Goal: Use online tool/utility: Use online tool/utility

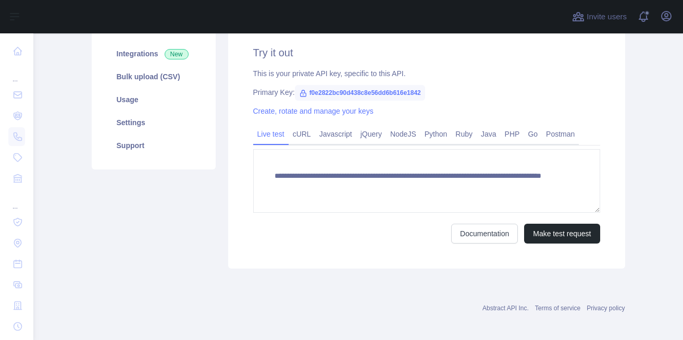
drag, startPoint x: 431, startPoint y: 135, endPoint x: 383, endPoint y: 227, distance: 103.2
click at [431, 135] on link "Python" at bounding box center [435, 134] width 31 height 17
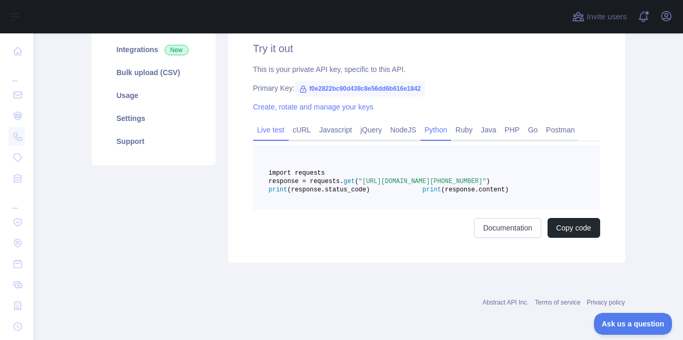
click at [262, 121] on link "Live test" at bounding box center [270, 129] width 35 height 17
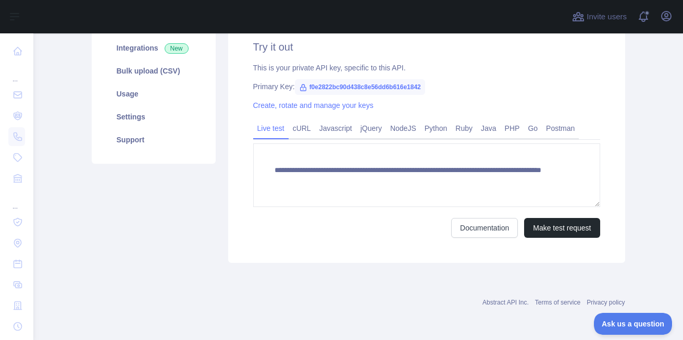
scroll to position [155, 0]
click at [532, 231] on button "Make test request" at bounding box center [562, 228] width 76 height 20
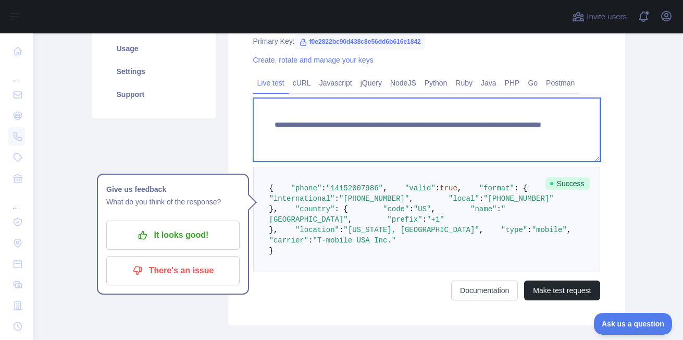
scroll to position [185, 0]
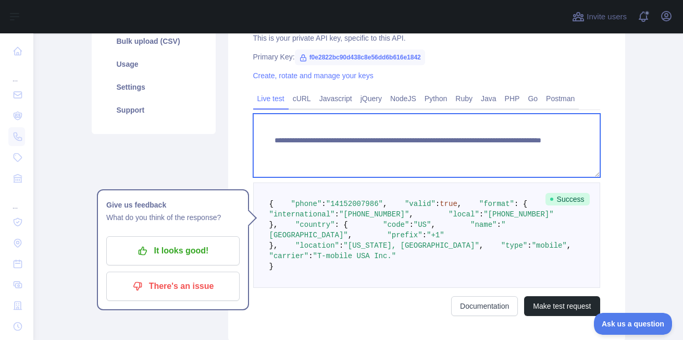
click at [403, 159] on textarea "**********" at bounding box center [426, 146] width 347 height 64
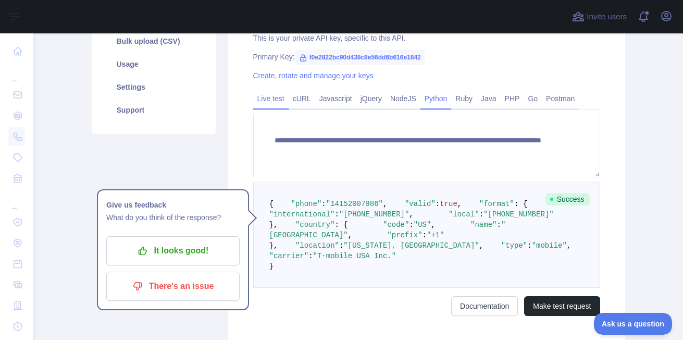
click at [423, 95] on link "Python" at bounding box center [435, 98] width 31 height 17
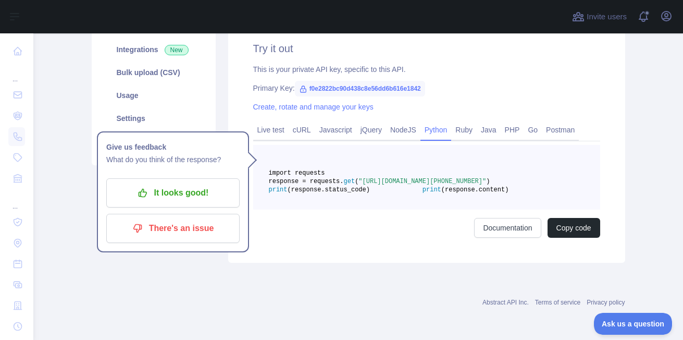
scroll to position [119, 0]
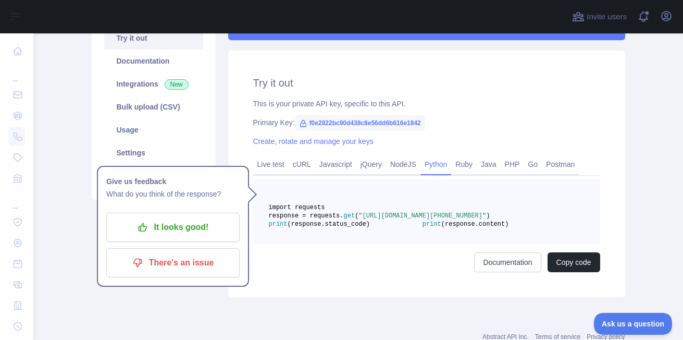
drag, startPoint x: 304, startPoint y: 121, endPoint x: 410, endPoint y: 120, distance: 106.8
click at [410, 120] on span "f0e2822bc90d438c8e56dd6b616e1842" at bounding box center [360, 123] width 130 height 16
drag, startPoint x: 410, startPoint y: 120, endPoint x: 308, endPoint y: 123, distance: 102.7
click at [331, 126] on span "f0e2822bc90d438c8e56dd6b616e1842" at bounding box center [360, 123] width 130 height 16
drag, startPoint x: 303, startPoint y: 121, endPoint x: 424, endPoint y: 114, distance: 121.6
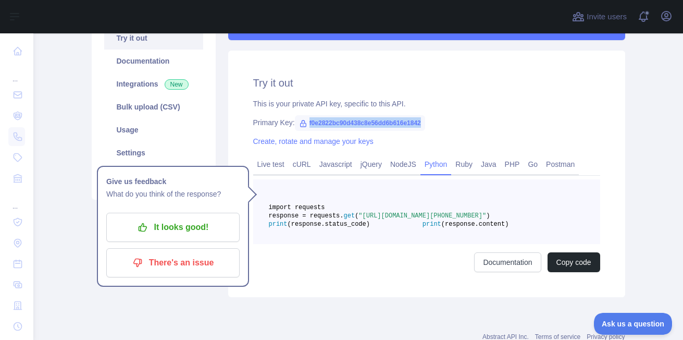
click at [424, 114] on div "Try it out This is your private API key, specific to this API. Primary Key: f0e…" at bounding box center [426, 174] width 397 height 246
copy span "f0e2822bc90d438c8e56dd6b616e1842"
click at [424, 114] on div "Try it out This is your private API key, specific to this API. Primary Key: f0e…" at bounding box center [426, 174] width 397 height 246
click at [663, 170] on main "Phone Validation API Pricing Try it out Documentation Integrations New Bulk upl…" at bounding box center [357, 186] width 649 height 306
click at [276, 164] on link "Live test" at bounding box center [270, 164] width 35 height 17
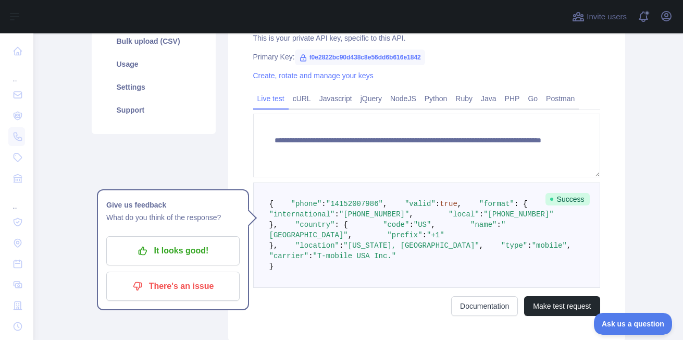
scroll to position [184, 0]
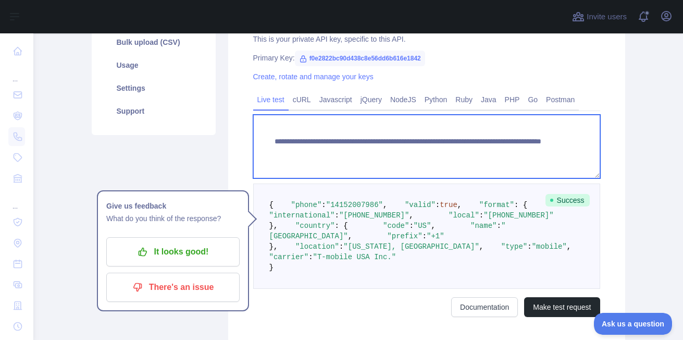
drag, startPoint x: 270, startPoint y: 140, endPoint x: 498, endPoint y: 155, distance: 228.6
click at [498, 155] on textarea "**********" at bounding box center [426, 147] width 347 height 64
click at [524, 163] on textarea "**********" at bounding box center [426, 147] width 347 height 64
